Goal: Transaction & Acquisition: Purchase product/service

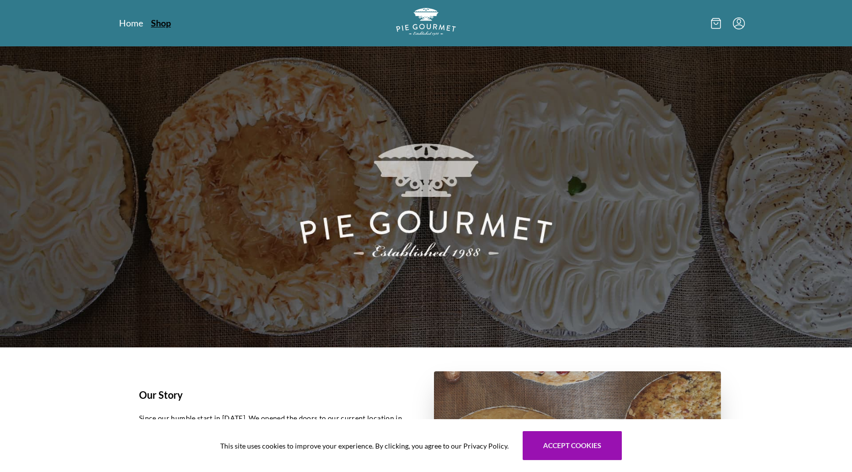
click at [165, 24] on link "Shop" at bounding box center [161, 23] width 20 height 12
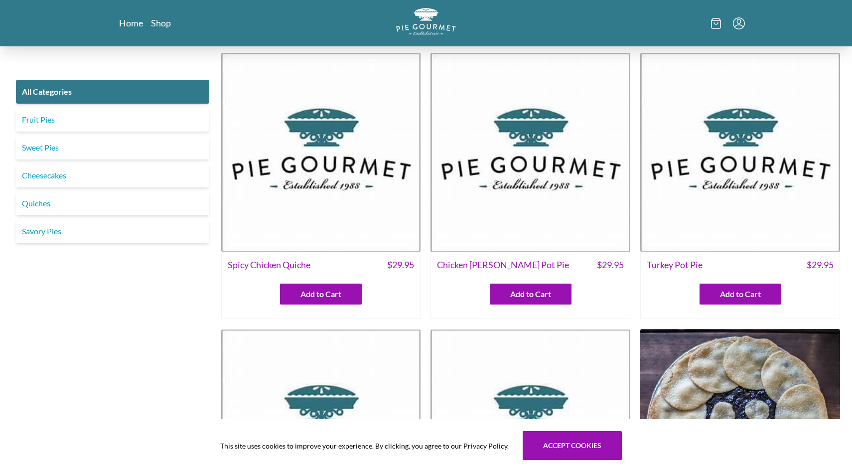
click at [33, 233] on link "Savory Pies" at bounding box center [112, 231] width 193 height 24
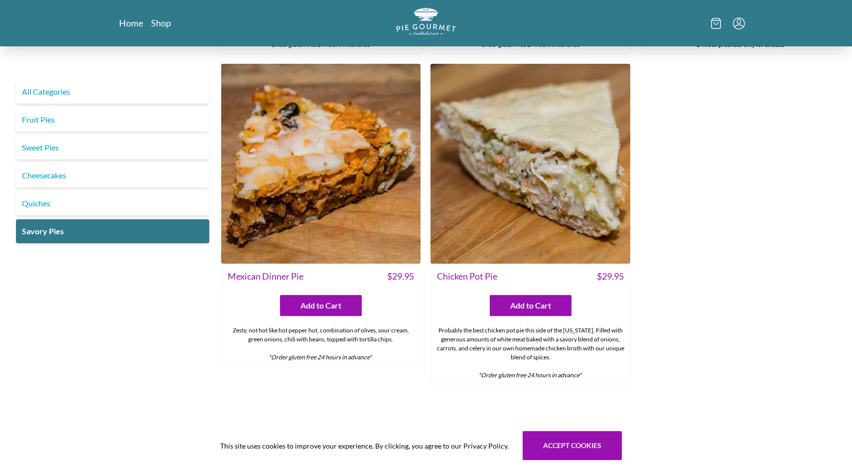
scroll to position [594, 0]
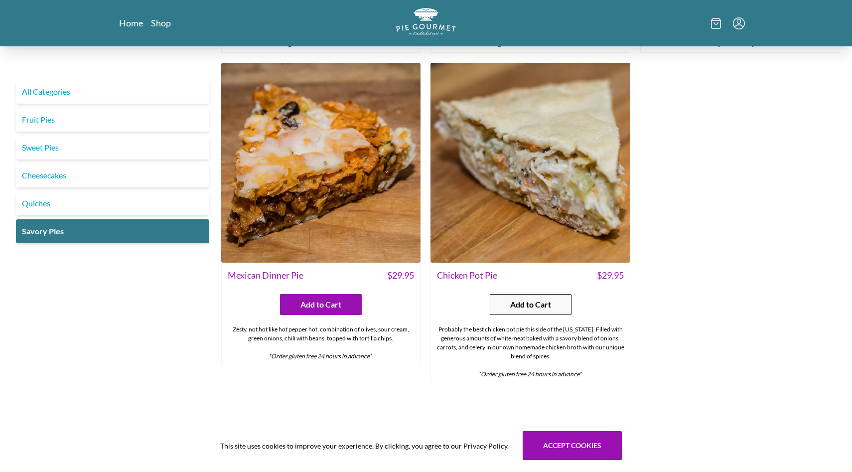
click at [532, 305] on span "Add to Cart" at bounding box center [530, 305] width 41 height 12
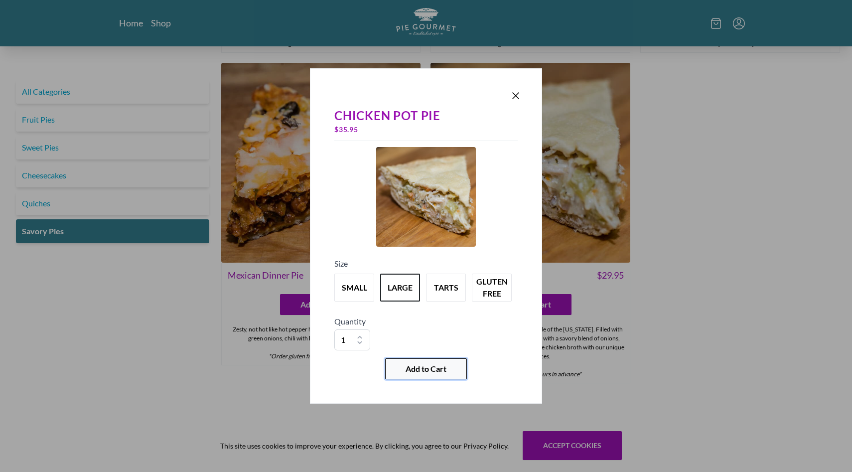
click at [437, 369] on span "Add to Cart" at bounding box center [426, 369] width 41 height 12
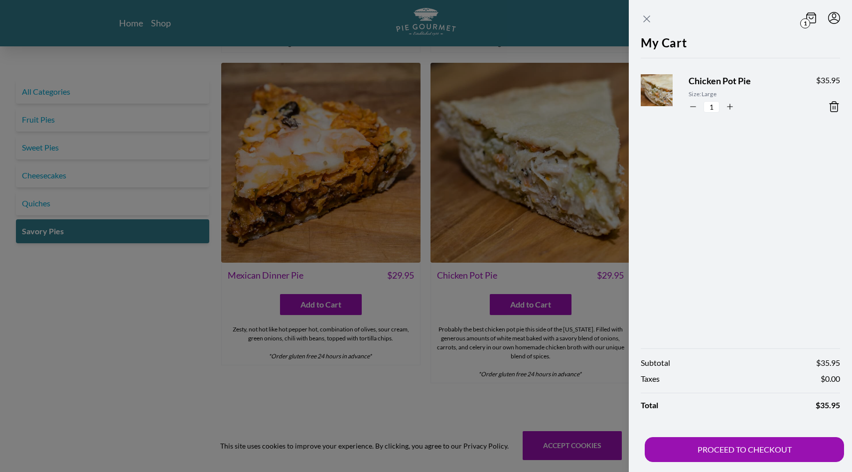
click at [647, 18] on icon "Close panel" at bounding box center [647, 19] width 6 height 6
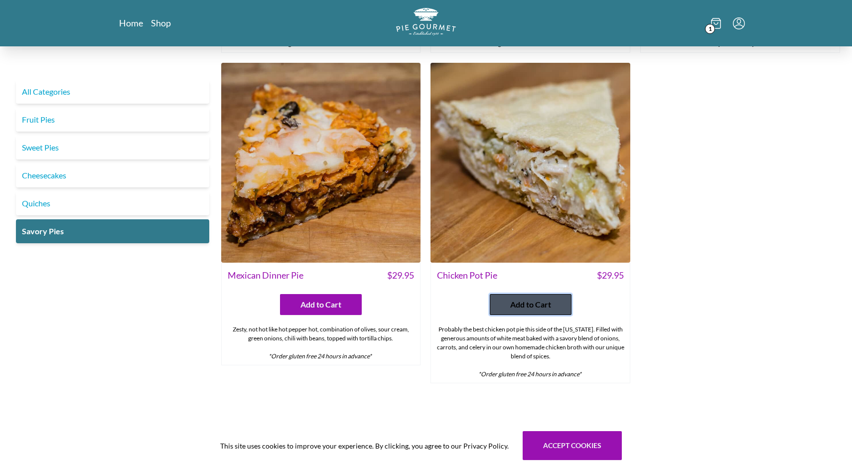
click at [512, 304] on span "Add to Cart" at bounding box center [530, 305] width 41 height 12
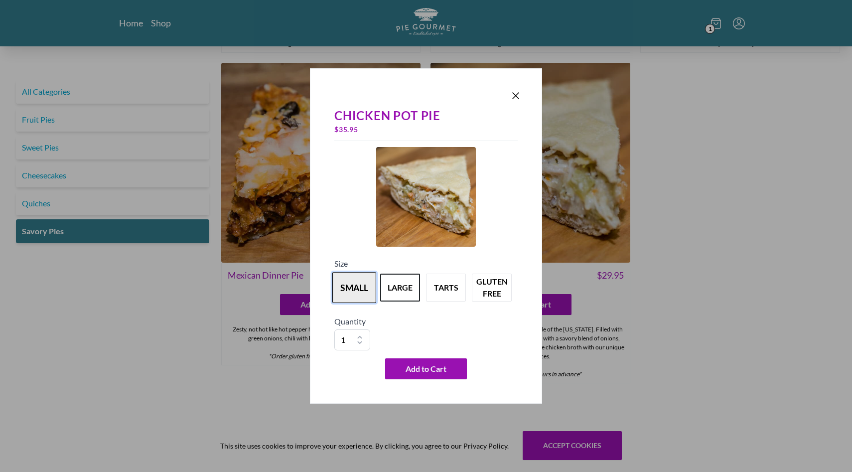
click at [350, 291] on button "small" at bounding box center [354, 287] width 44 height 31
click at [430, 369] on span "Add to Cart" at bounding box center [426, 369] width 41 height 12
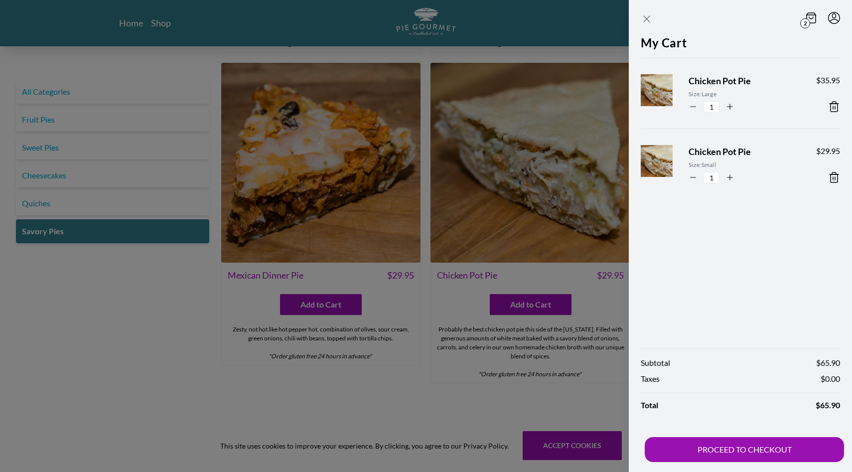
click at [646, 17] on icon "Close panel" at bounding box center [647, 19] width 12 height 12
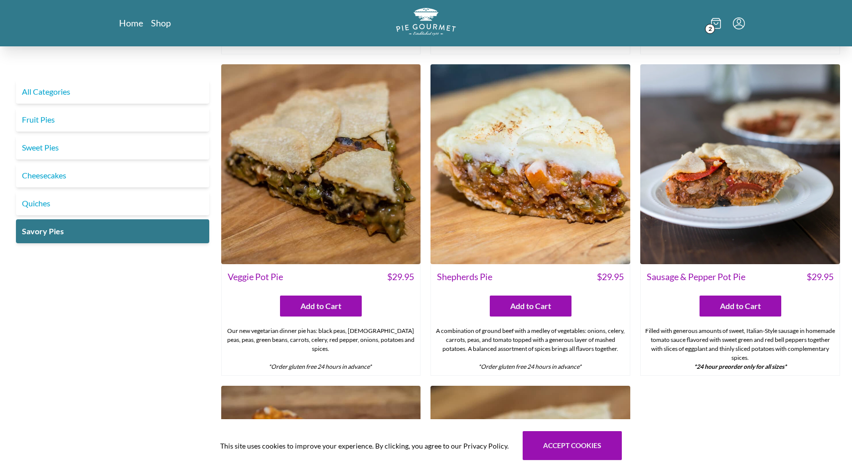
scroll to position [262, 0]
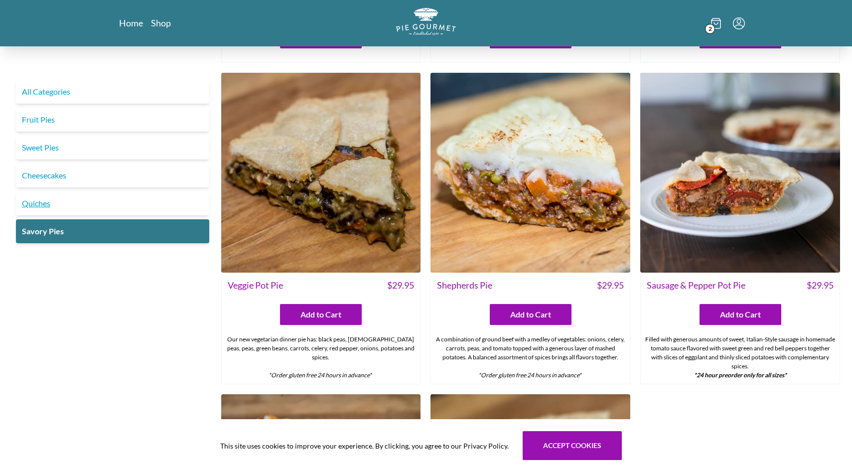
click at [35, 203] on link "Quiches" at bounding box center [112, 203] width 193 height 24
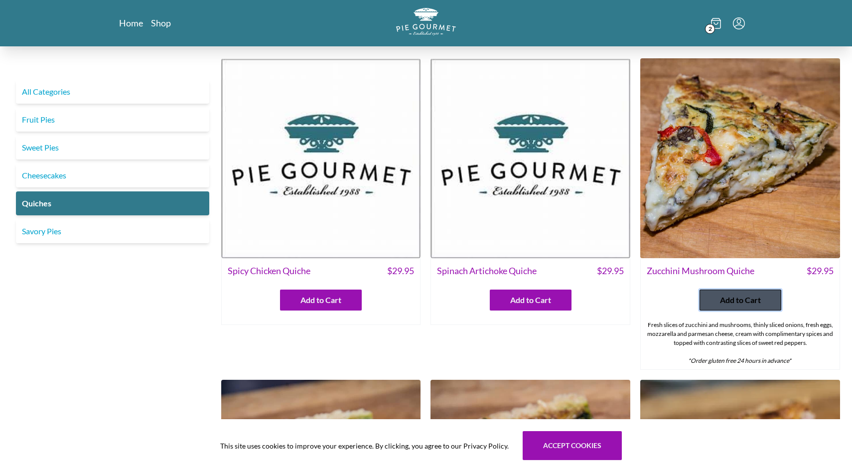
click at [747, 300] on span "Add to Cart" at bounding box center [740, 300] width 41 height 12
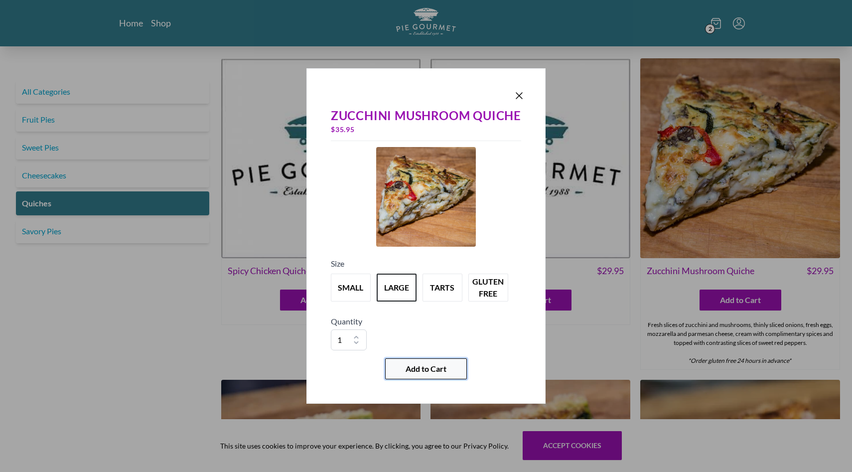
click at [436, 365] on span "Add to Cart" at bounding box center [426, 369] width 41 height 12
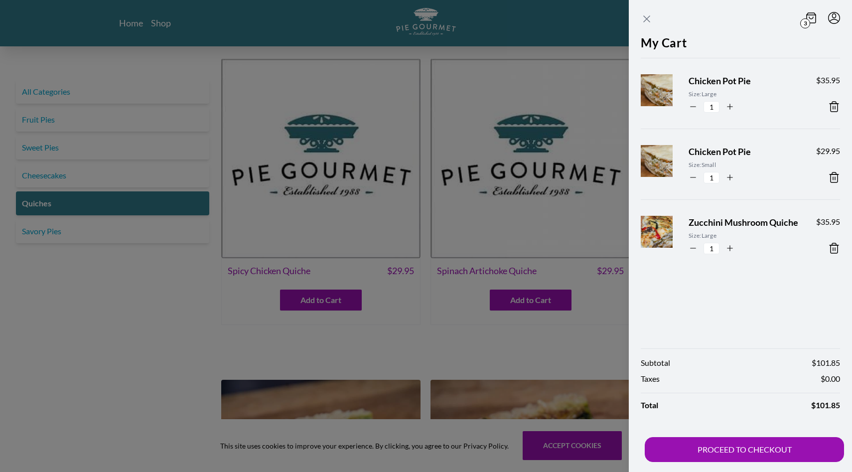
click at [647, 16] on icon "Close panel" at bounding box center [647, 19] width 12 height 12
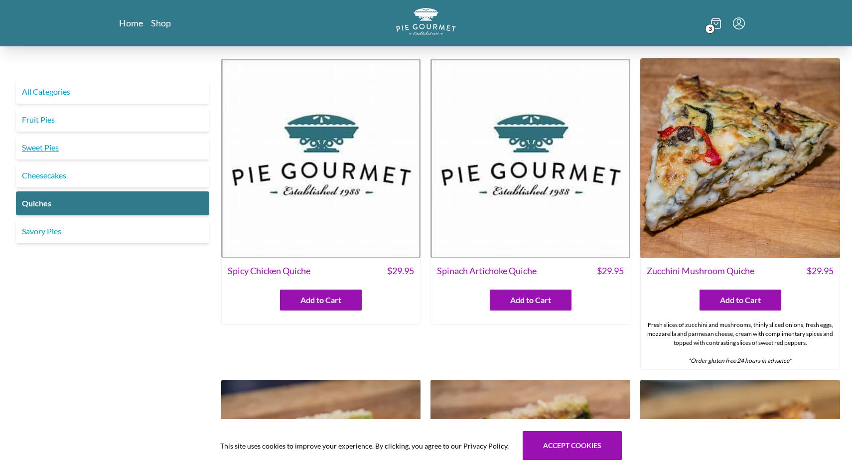
click at [50, 146] on link "Sweet Pies" at bounding box center [112, 148] width 193 height 24
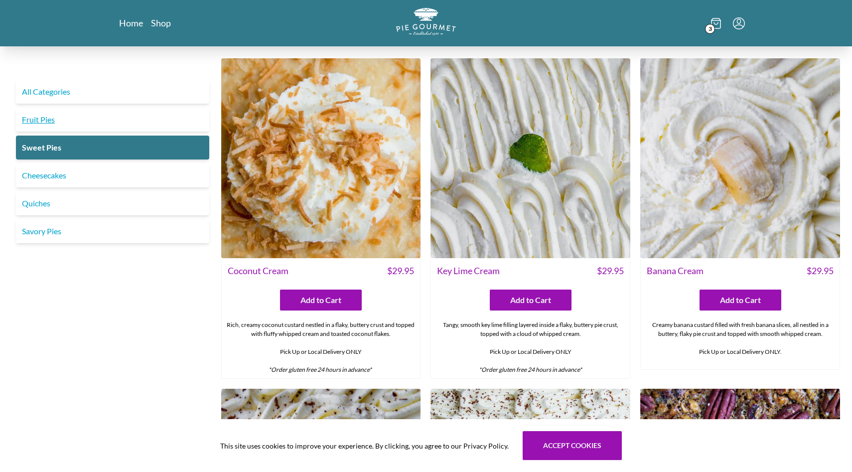
click at [37, 120] on link "Fruit Pies" at bounding box center [112, 120] width 193 height 24
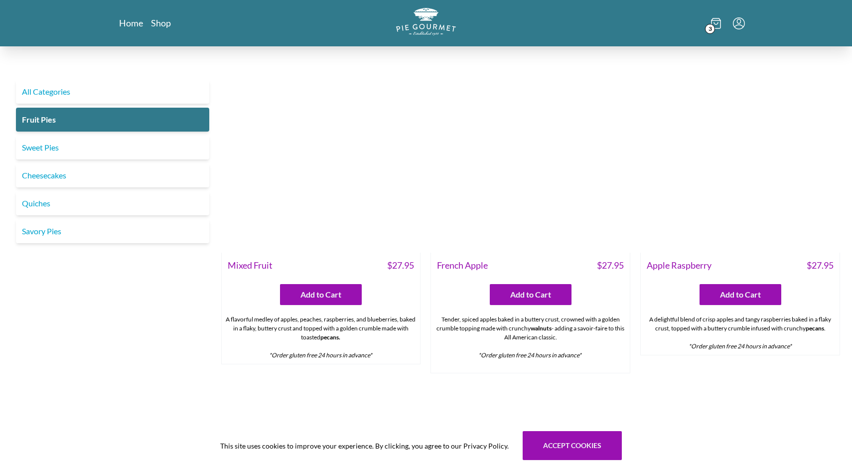
scroll to position [658, 0]
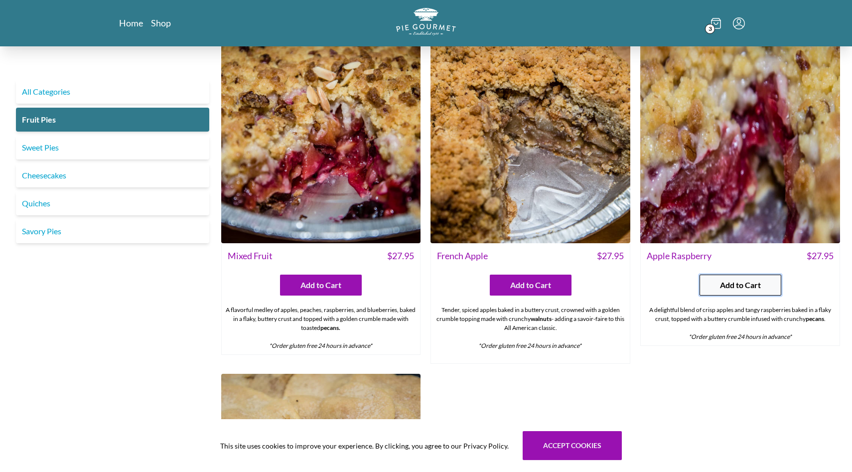
click at [742, 283] on span "Add to Cart" at bounding box center [740, 285] width 41 height 12
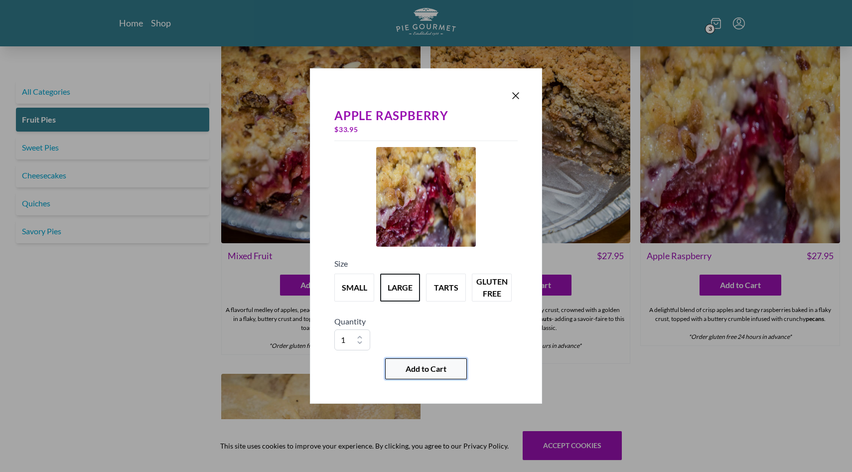
click at [438, 370] on span "Add to Cart" at bounding box center [426, 369] width 41 height 12
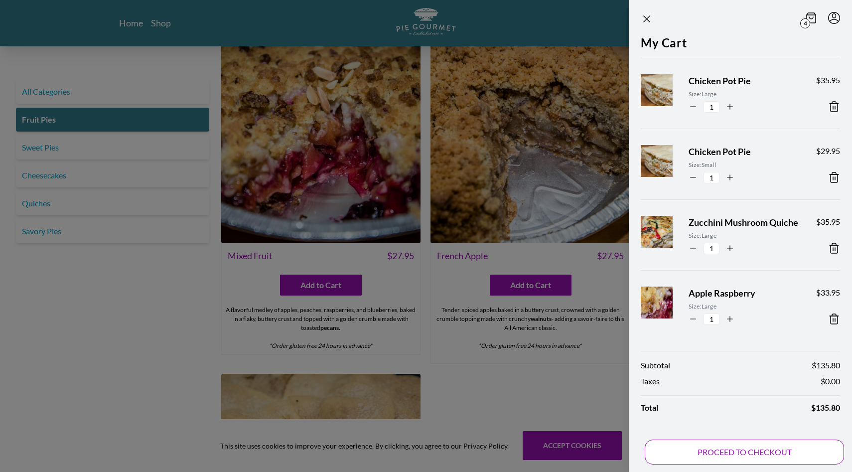
click at [755, 452] on button "PROCEED TO CHECKOUT" at bounding box center [744, 452] width 199 height 25
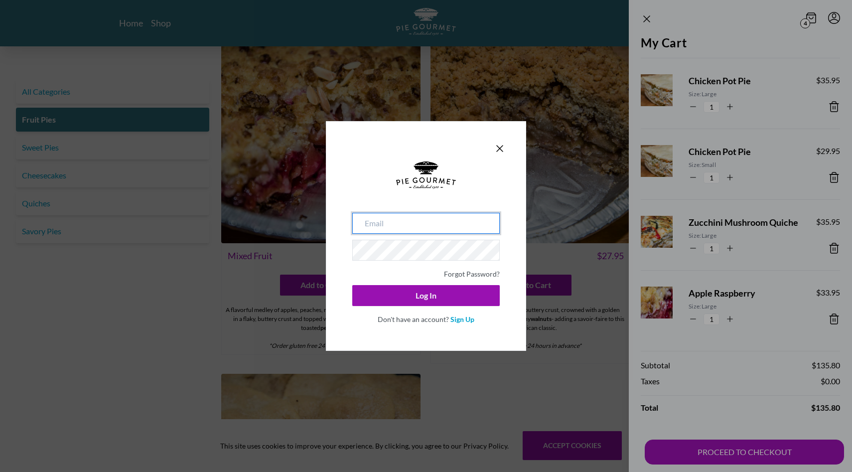
click at [409, 221] on input "email" at bounding box center [426, 223] width 148 height 21
type input "[EMAIL_ADDRESS][DOMAIN_NAME]"
click at [483, 274] on link "Forgot Password?" at bounding box center [472, 274] width 56 height 8
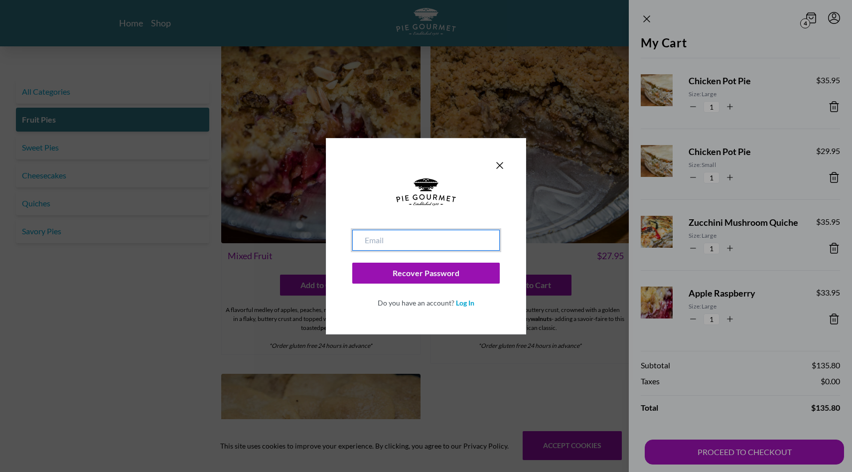
click at [421, 244] on input "email" at bounding box center [426, 240] width 148 height 21
type input "[EMAIL_ADDRESS][DOMAIN_NAME]"
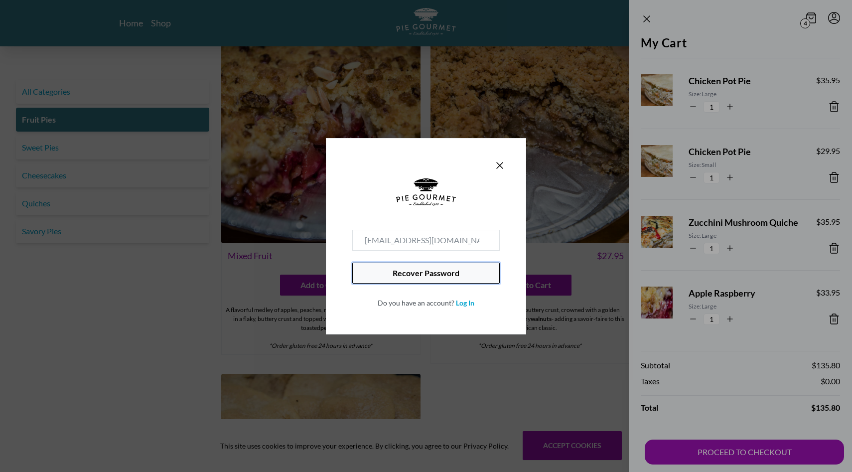
click at [447, 272] on button "Recover Password" at bounding box center [426, 273] width 148 height 21
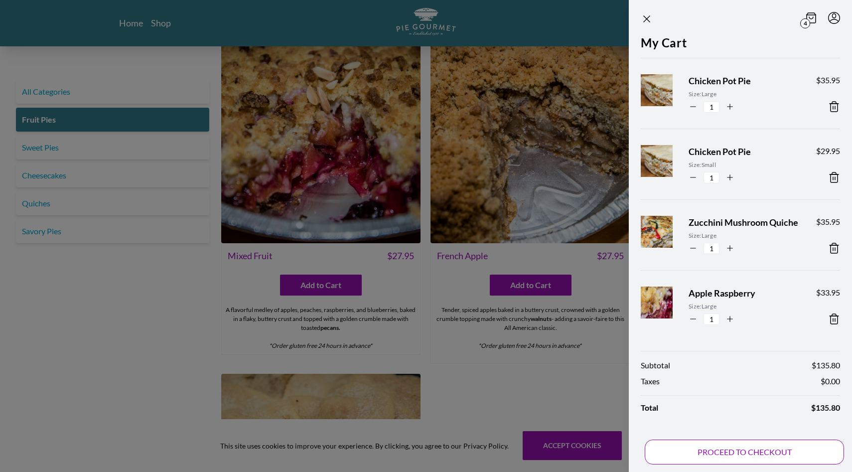
click at [729, 452] on button "PROCEED TO CHECKOUT" at bounding box center [744, 452] width 199 height 25
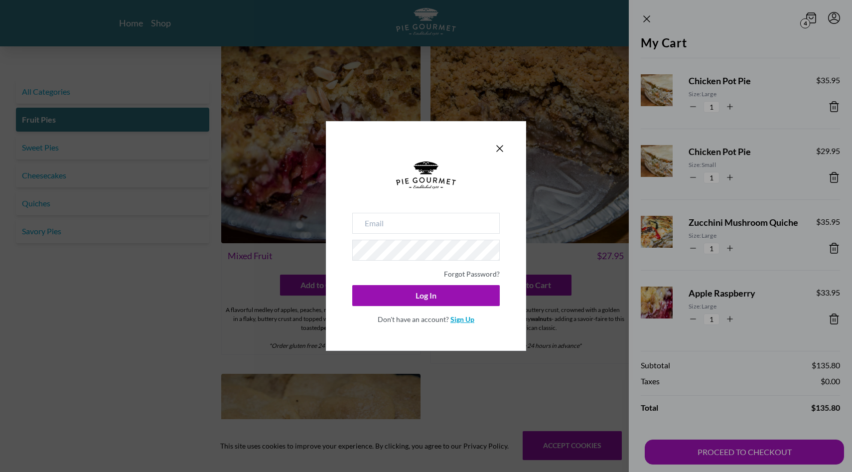
click at [464, 319] on link "Sign Up" at bounding box center [463, 319] width 24 height 8
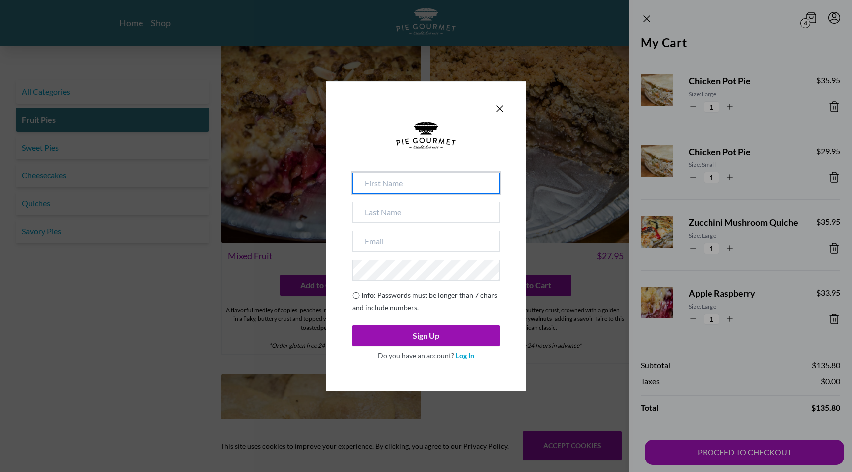
click at [426, 183] on input at bounding box center [426, 183] width 148 height 21
type input "[PERSON_NAME]"
type input "Land"
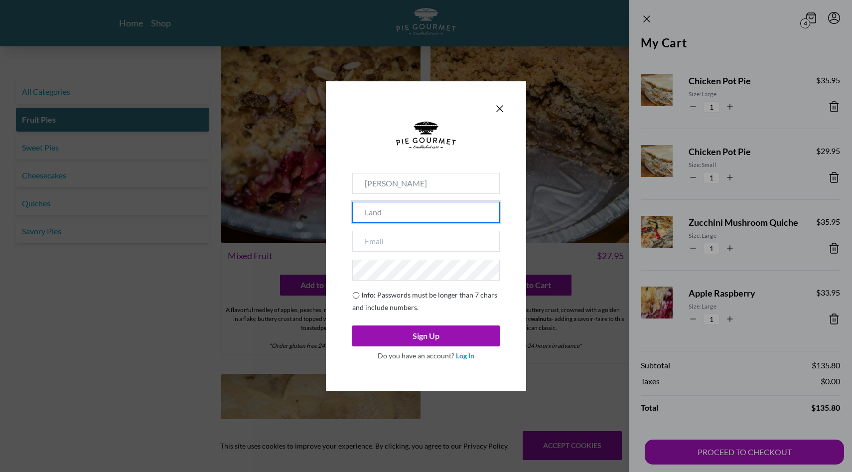
type input "[EMAIL_ADDRESS][DOMAIN_NAME]"
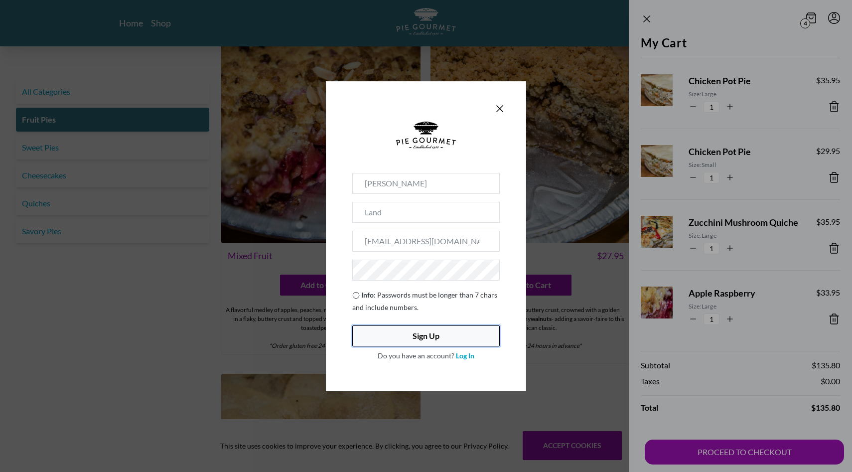
click at [471, 334] on button "Sign Up" at bounding box center [426, 335] width 148 height 21
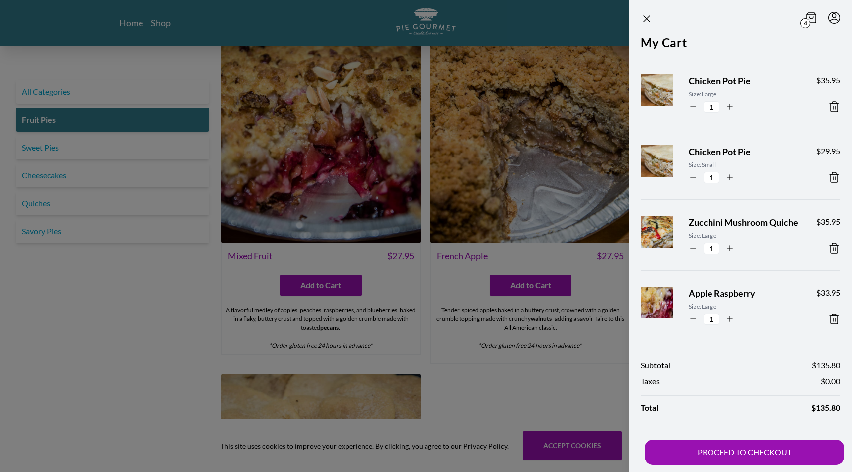
click at [810, 16] on icon at bounding box center [811, 17] width 10 height 11
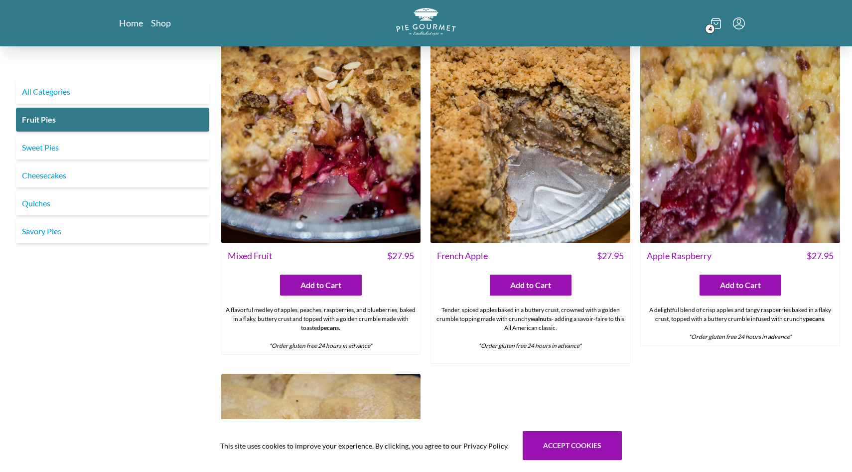
click at [714, 22] on icon at bounding box center [716, 23] width 4 height 2
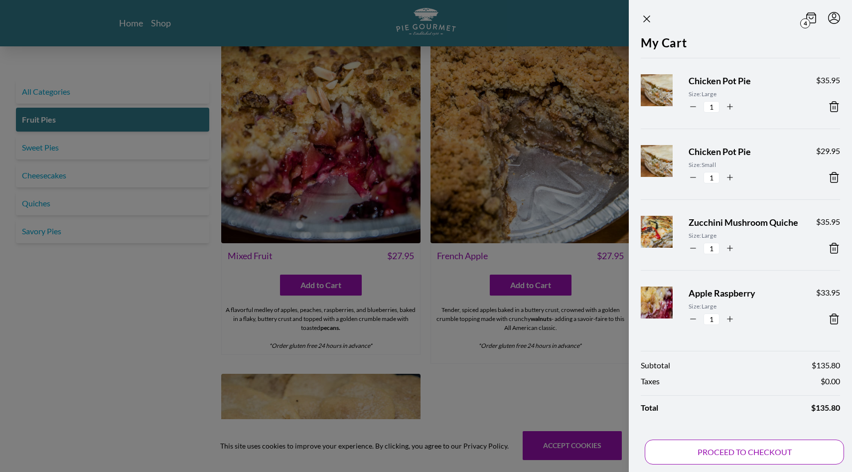
click at [781, 455] on button "PROCEED TO CHECKOUT" at bounding box center [744, 452] width 199 height 25
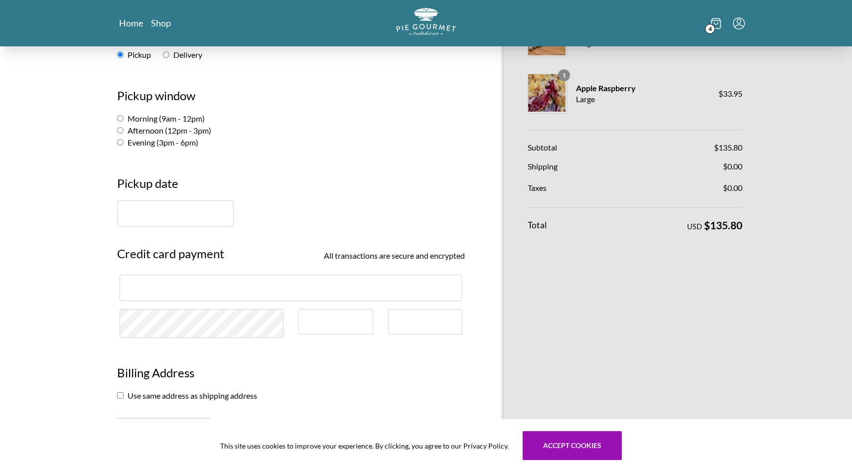
scroll to position [155, 0]
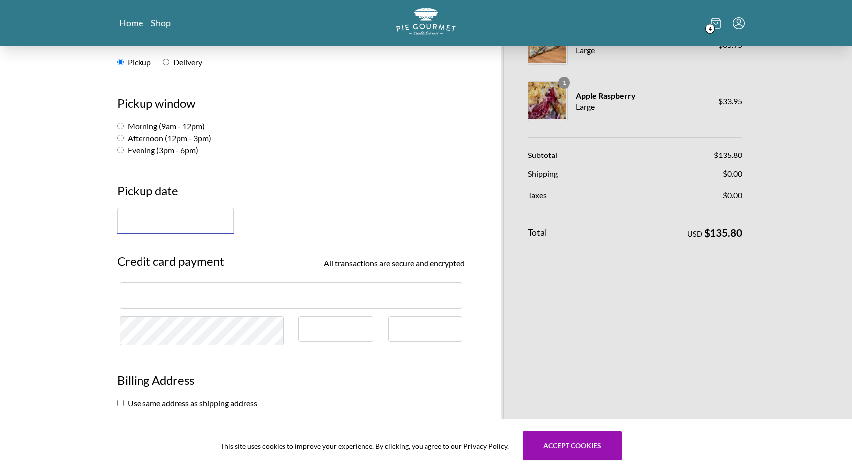
click at [173, 223] on input "text" at bounding box center [175, 221] width 117 height 26
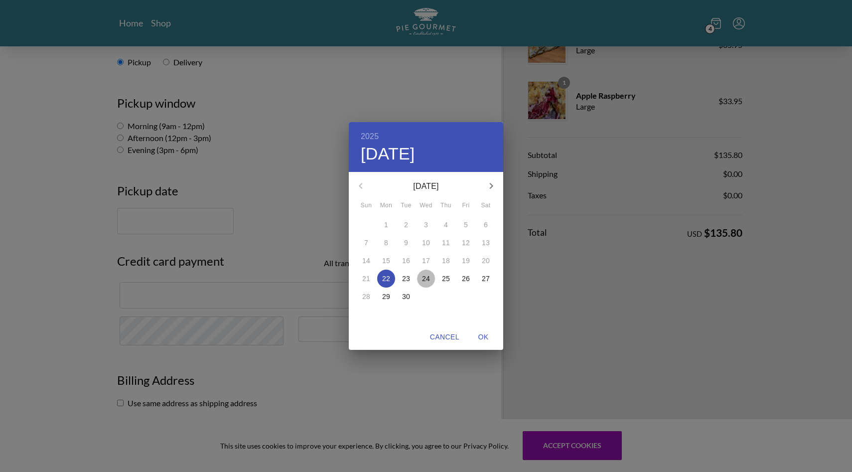
click at [427, 276] on p "24" at bounding box center [426, 279] width 8 height 10
click at [122, 150] on div "2025 Wed, Sep [DATE] Mon Tue Wed Thu Fri Sat 31 1 2 3 4 5 6 7 8 9 10 11 12 13 1…" at bounding box center [426, 236] width 852 height 472
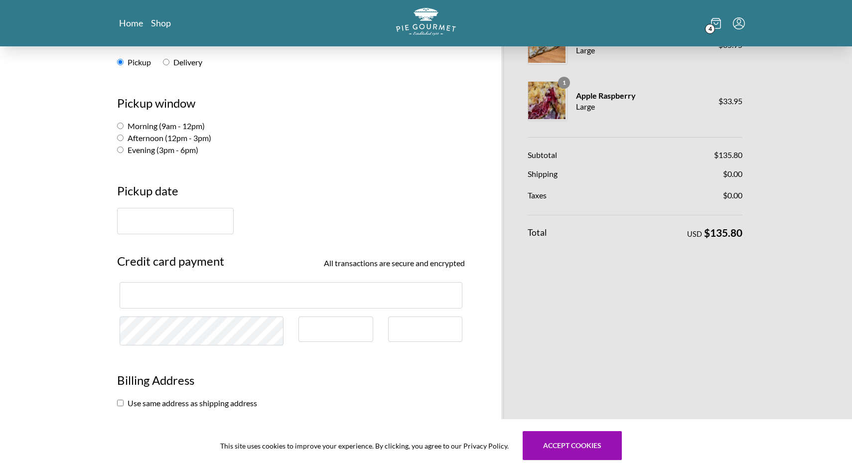
click at [121, 150] on input "Evening (3pm - 6pm)" at bounding box center [120, 150] width 6 height 6
radio input "true"
click at [166, 219] on input "text" at bounding box center [175, 221] width 117 height 26
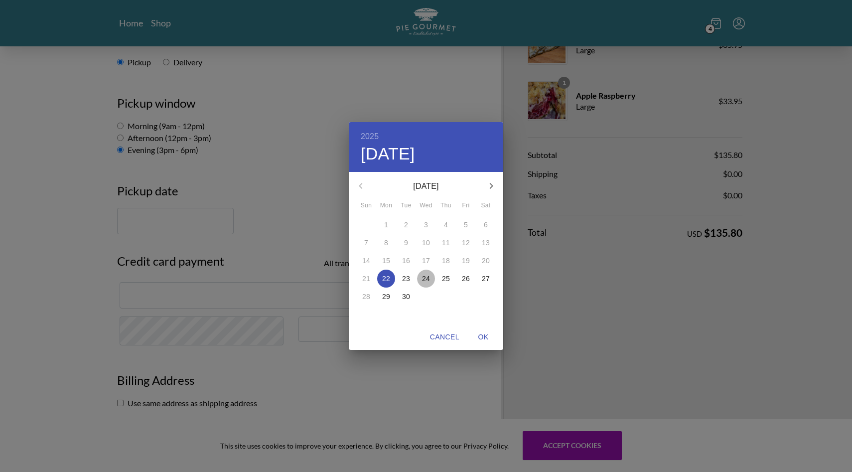
click at [427, 278] on p "24" at bounding box center [426, 279] width 8 height 10
click at [484, 336] on span "OK" at bounding box center [483, 337] width 24 height 12
type input "[DATE]"
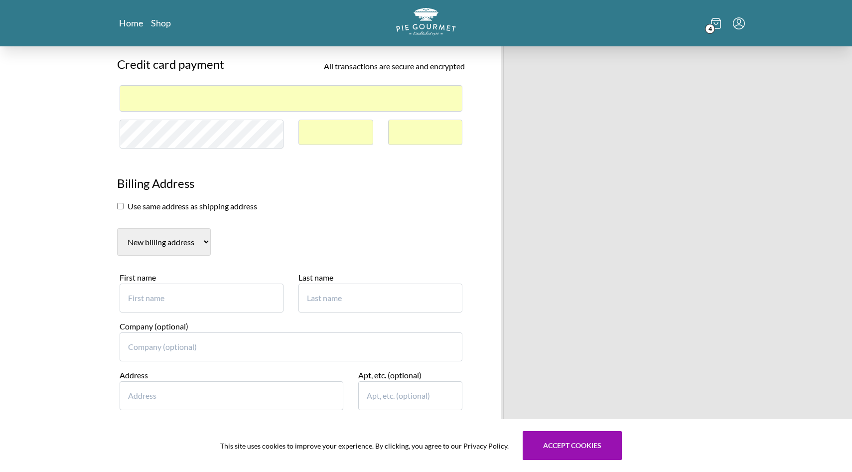
scroll to position [353, 0]
click at [208, 304] on input "First name" at bounding box center [202, 296] width 164 height 29
type input "[PERSON_NAME]"
type input "3"
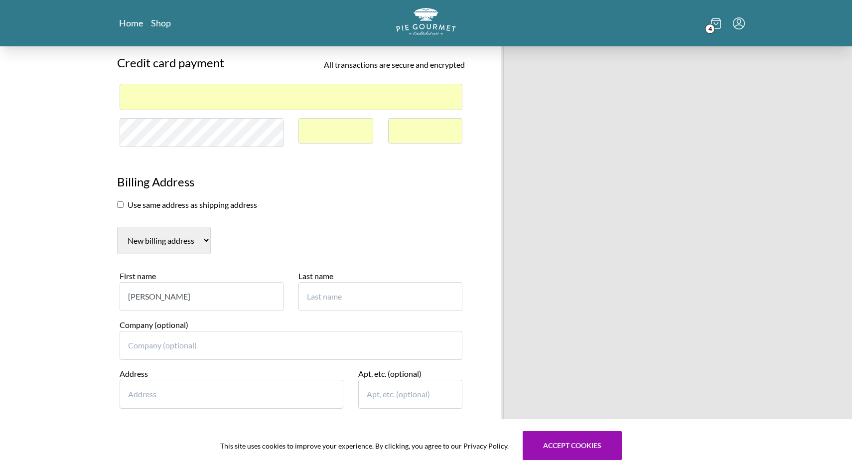
type input "3"
type input "Land"
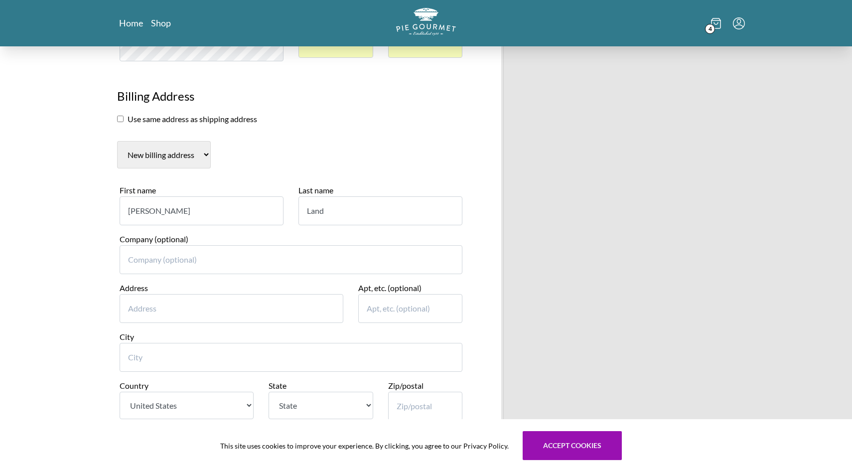
scroll to position [440, 0]
click at [213, 313] on input "Address" at bounding box center [232, 307] width 224 height 29
type input "[STREET_ADDRESS]"
type input "[GEOGRAPHIC_DATA]"
select select "VA"
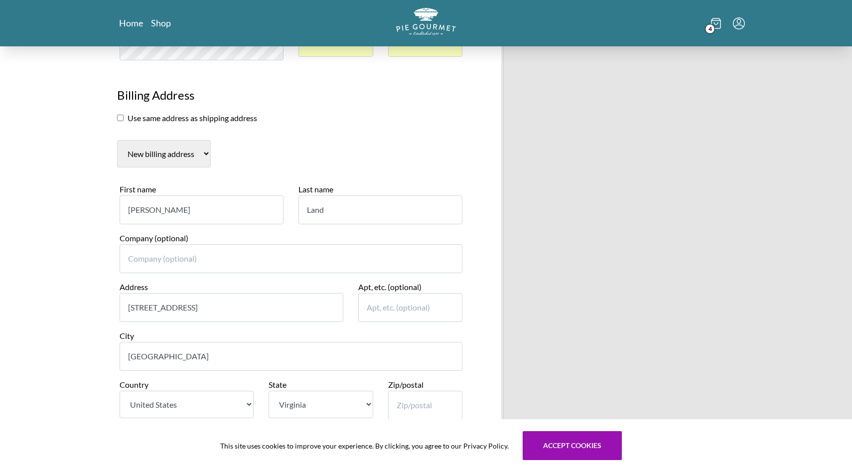
type input "22213"
type input "7035879483"
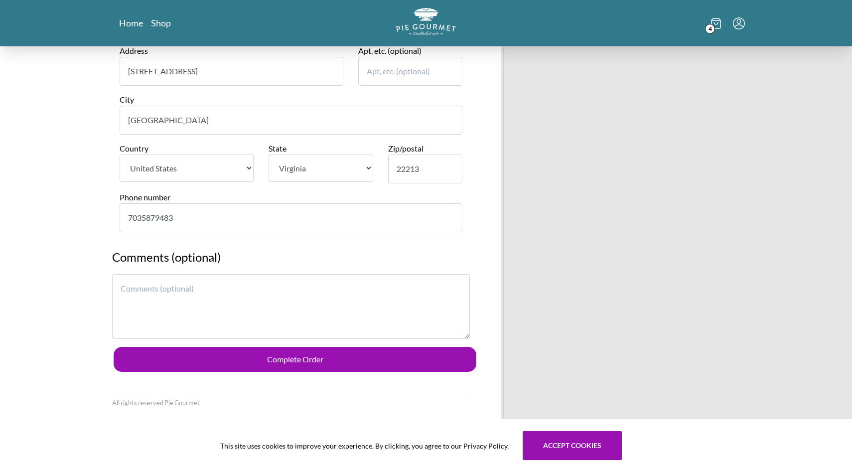
scroll to position [686, 0]
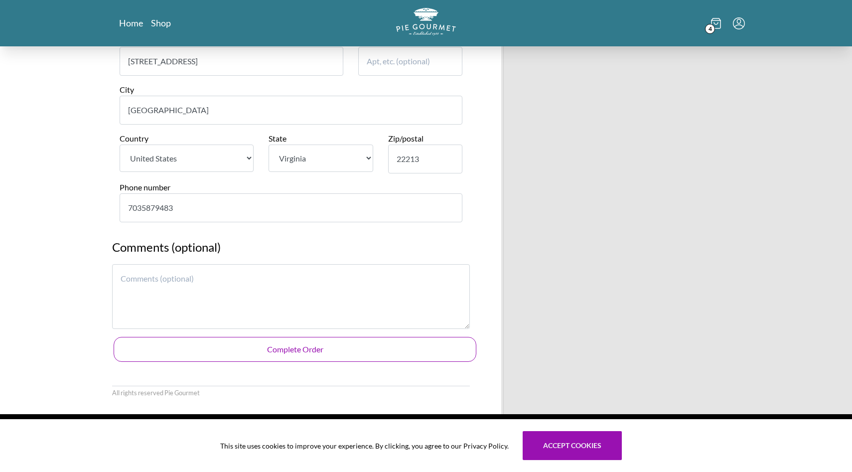
click at [303, 347] on button "Complete Order" at bounding box center [295, 349] width 363 height 25
